Goal: Browse casually

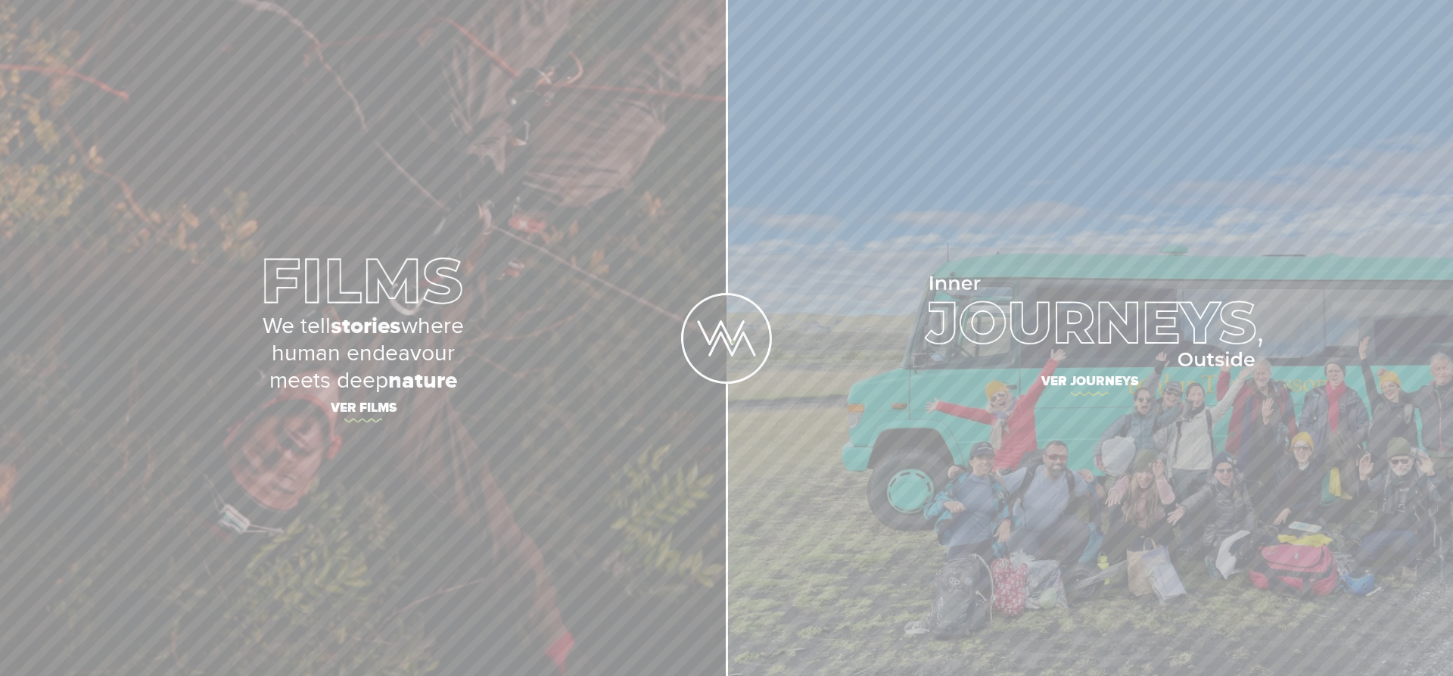
click at [733, 341] on img at bounding box center [726, 338] width 91 height 91
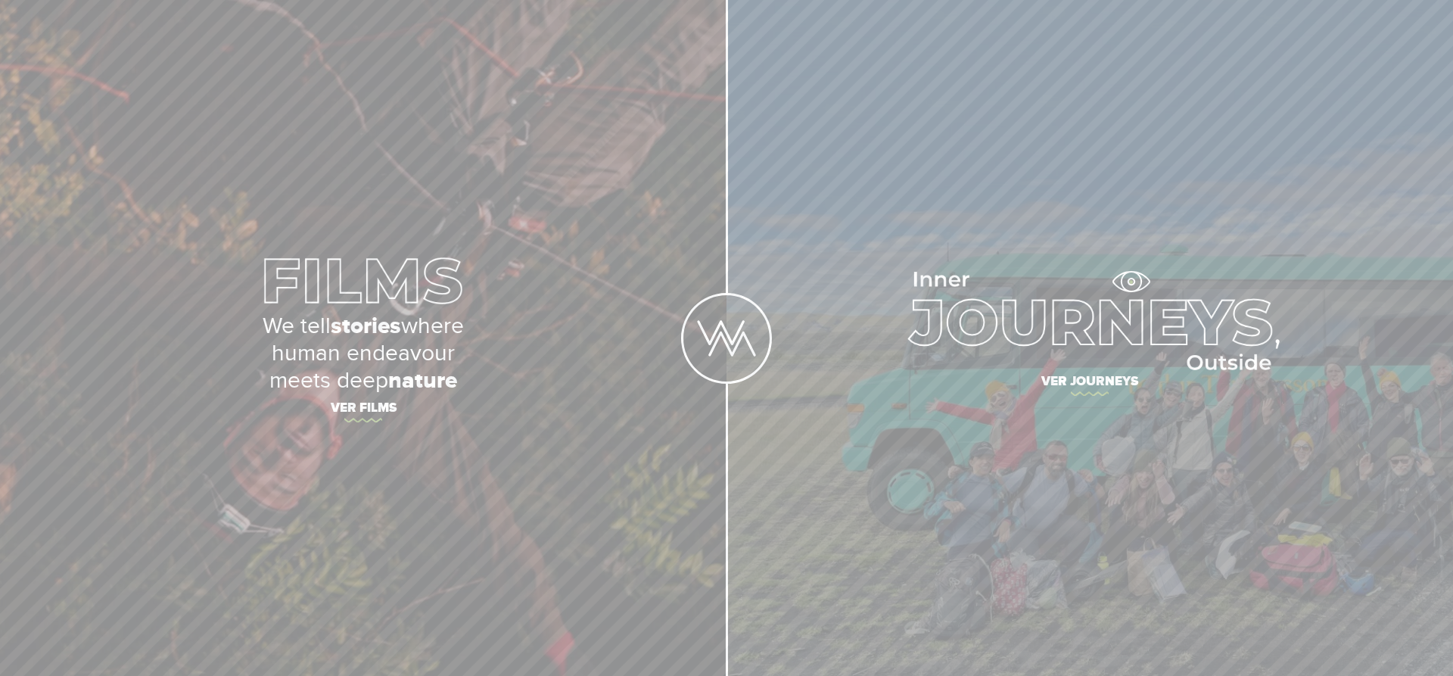
click at [1134, 281] on img at bounding box center [1090, 321] width 379 height 98
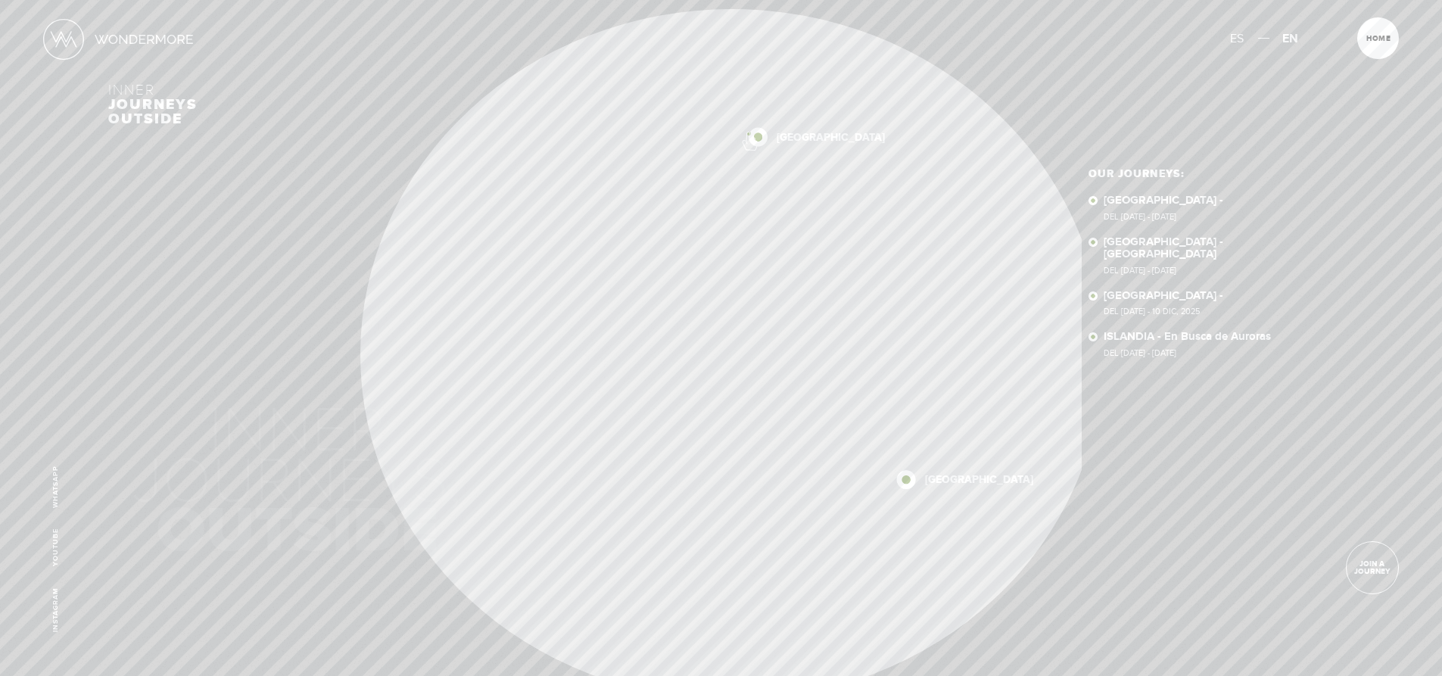
click at [749, 133] on img at bounding box center [758, 137] width 19 height 19
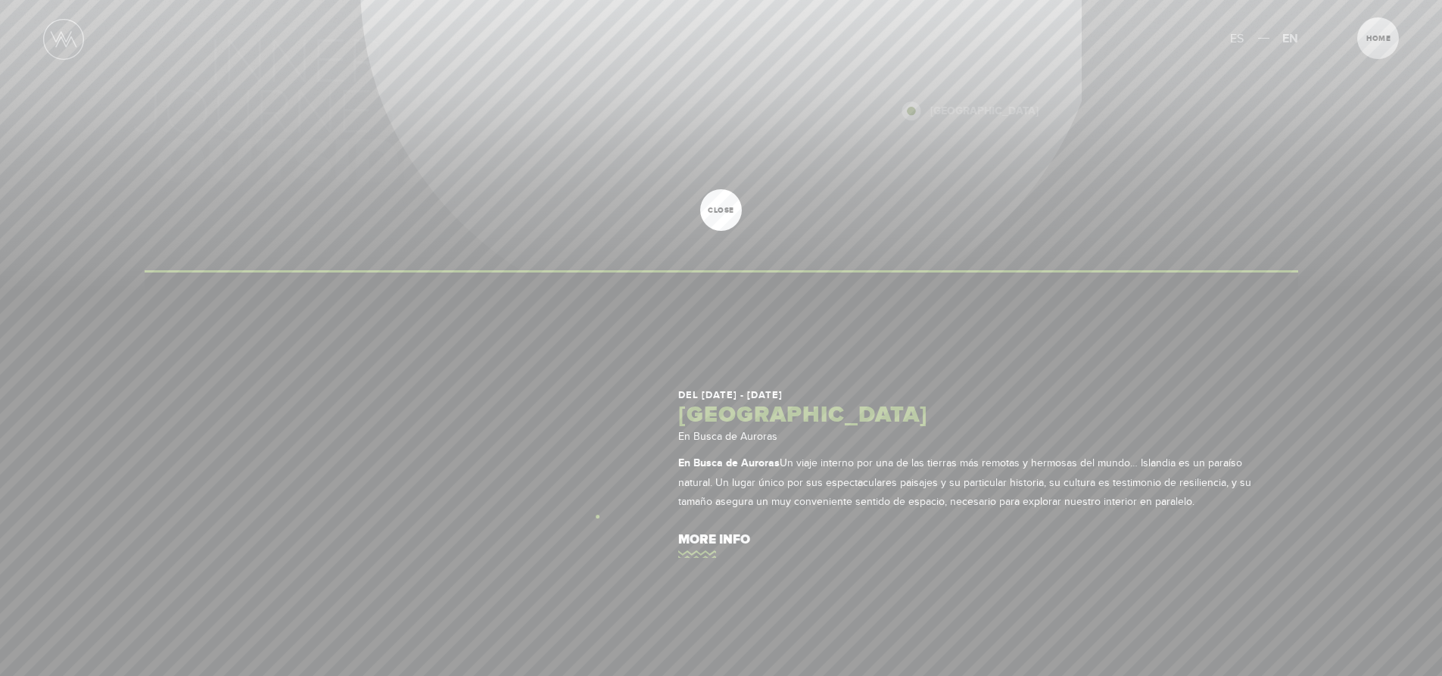
scroll to position [303, 0]
